Goal: Information Seeking & Learning: Learn about a topic

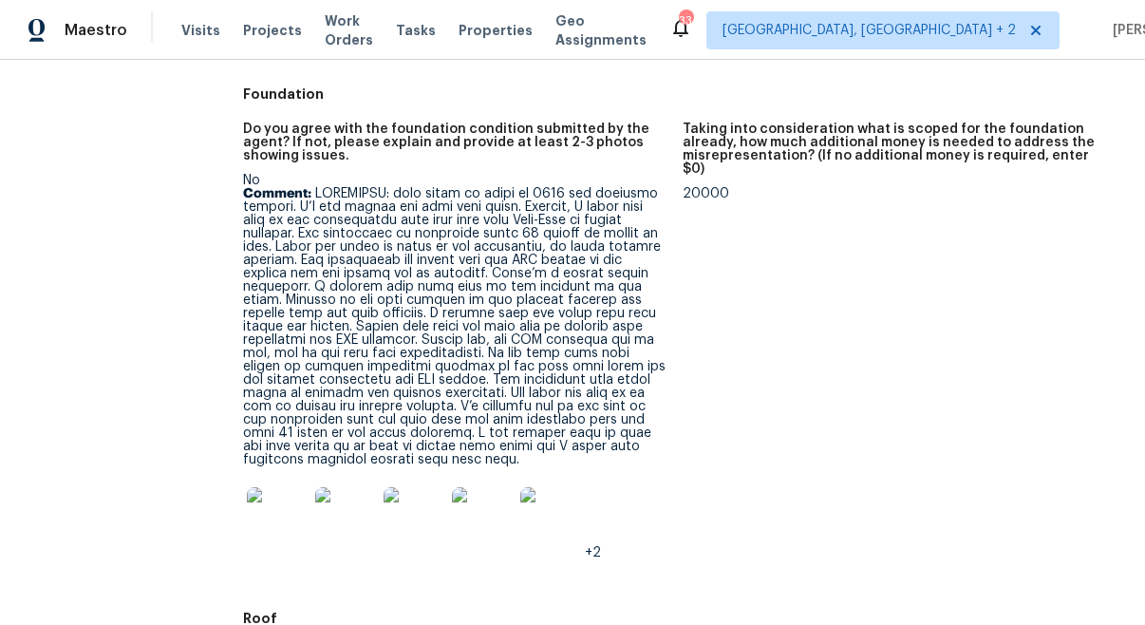
scroll to position [532, 0]
click at [275, 512] on img at bounding box center [277, 516] width 61 height 61
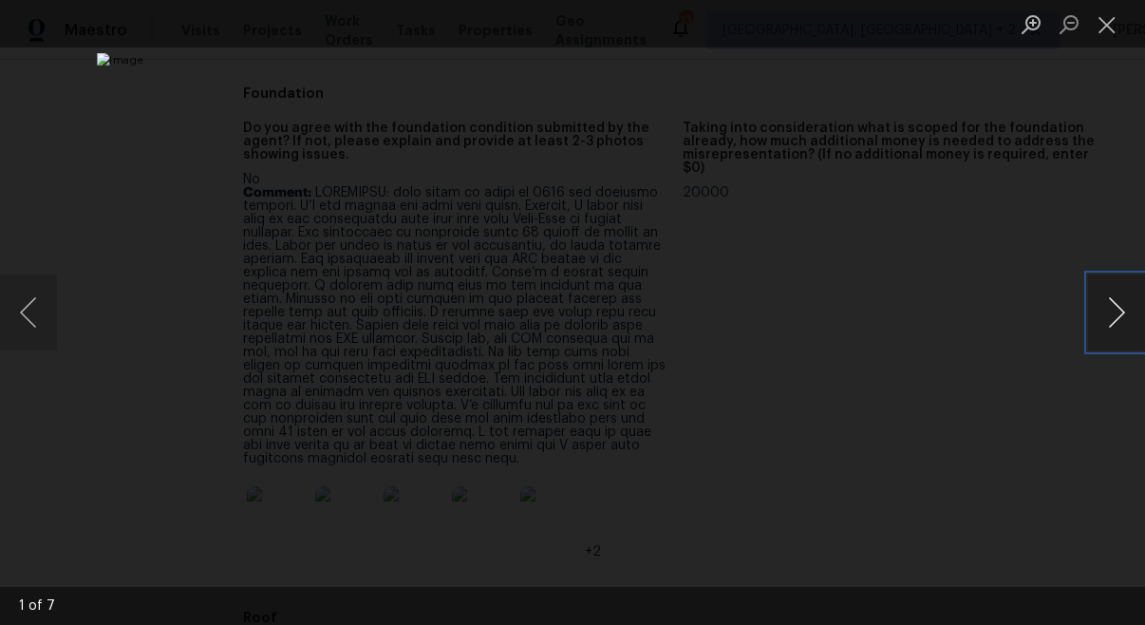
click at [1100, 302] on button "Next image" at bounding box center [1116, 312] width 57 height 76
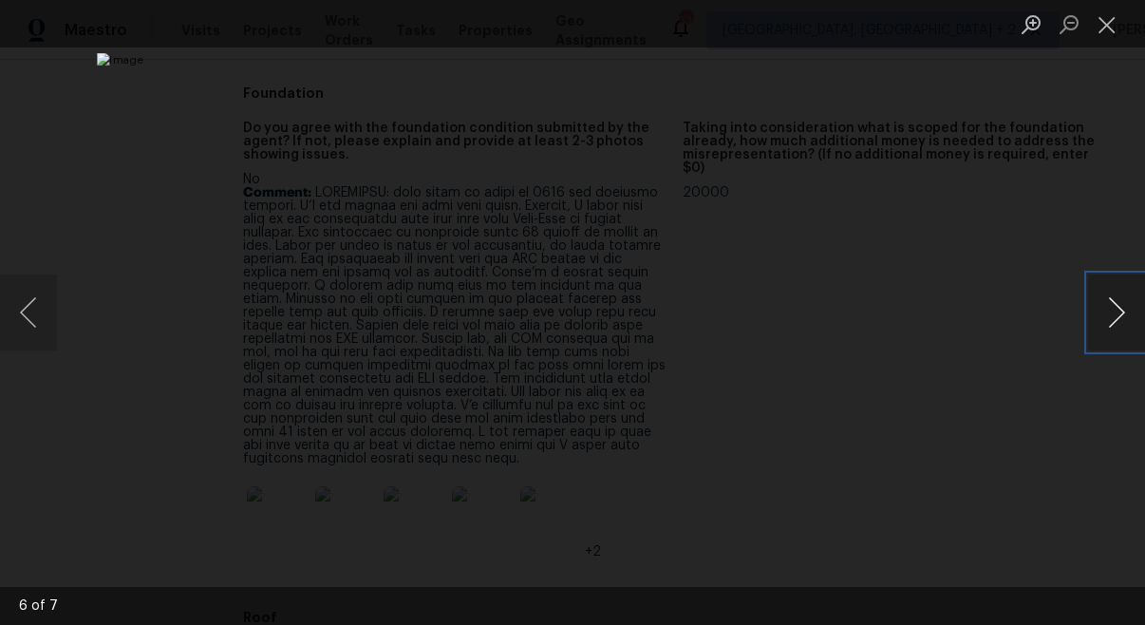
click at [1100, 302] on button "Next image" at bounding box center [1116, 312] width 57 height 76
click at [29, 311] on button "Previous image" at bounding box center [28, 312] width 57 height 76
click at [1107, 333] on button "Next image" at bounding box center [1116, 312] width 57 height 76
click at [1124, 329] on button "Next image" at bounding box center [1116, 312] width 57 height 76
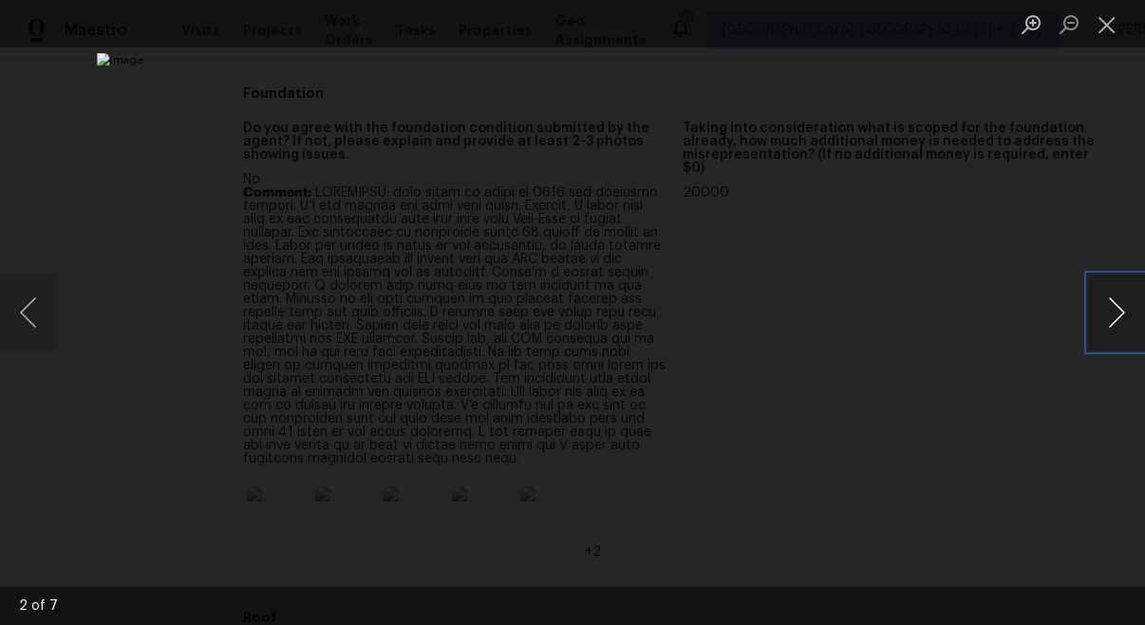
click at [1124, 329] on button "Next image" at bounding box center [1116, 312] width 57 height 76
click at [1109, 336] on button "Next image" at bounding box center [1116, 312] width 57 height 76
click at [1104, 40] on button "Close lightbox" at bounding box center [1107, 24] width 38 height 33
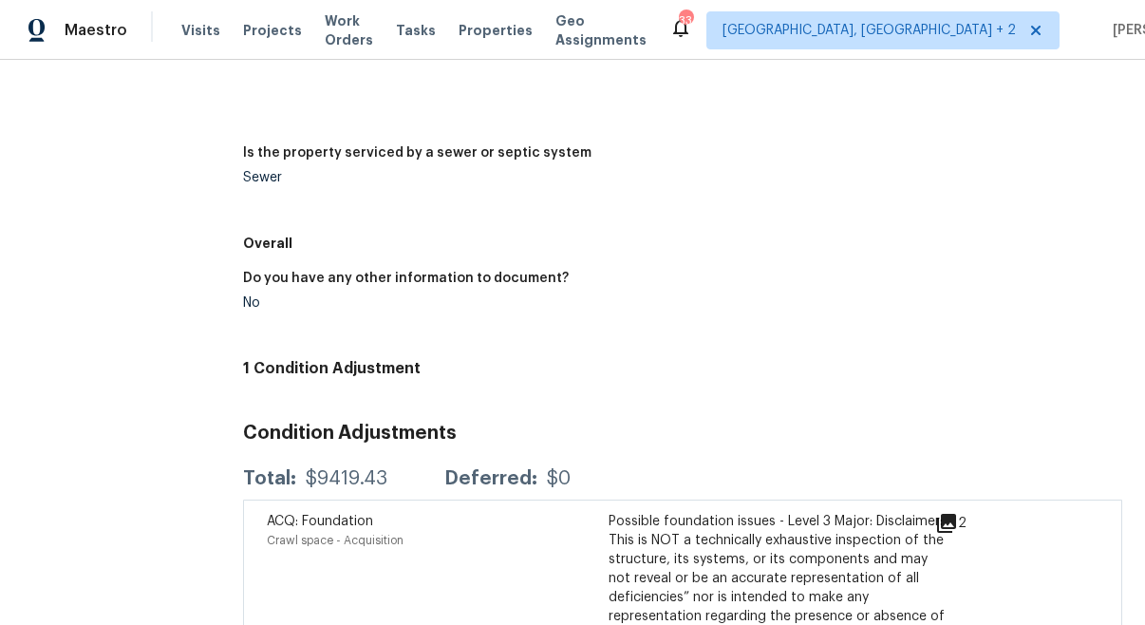
scroll to position [3514, 0]
